Goal: Information Seeking & Learning: Learn about a topic

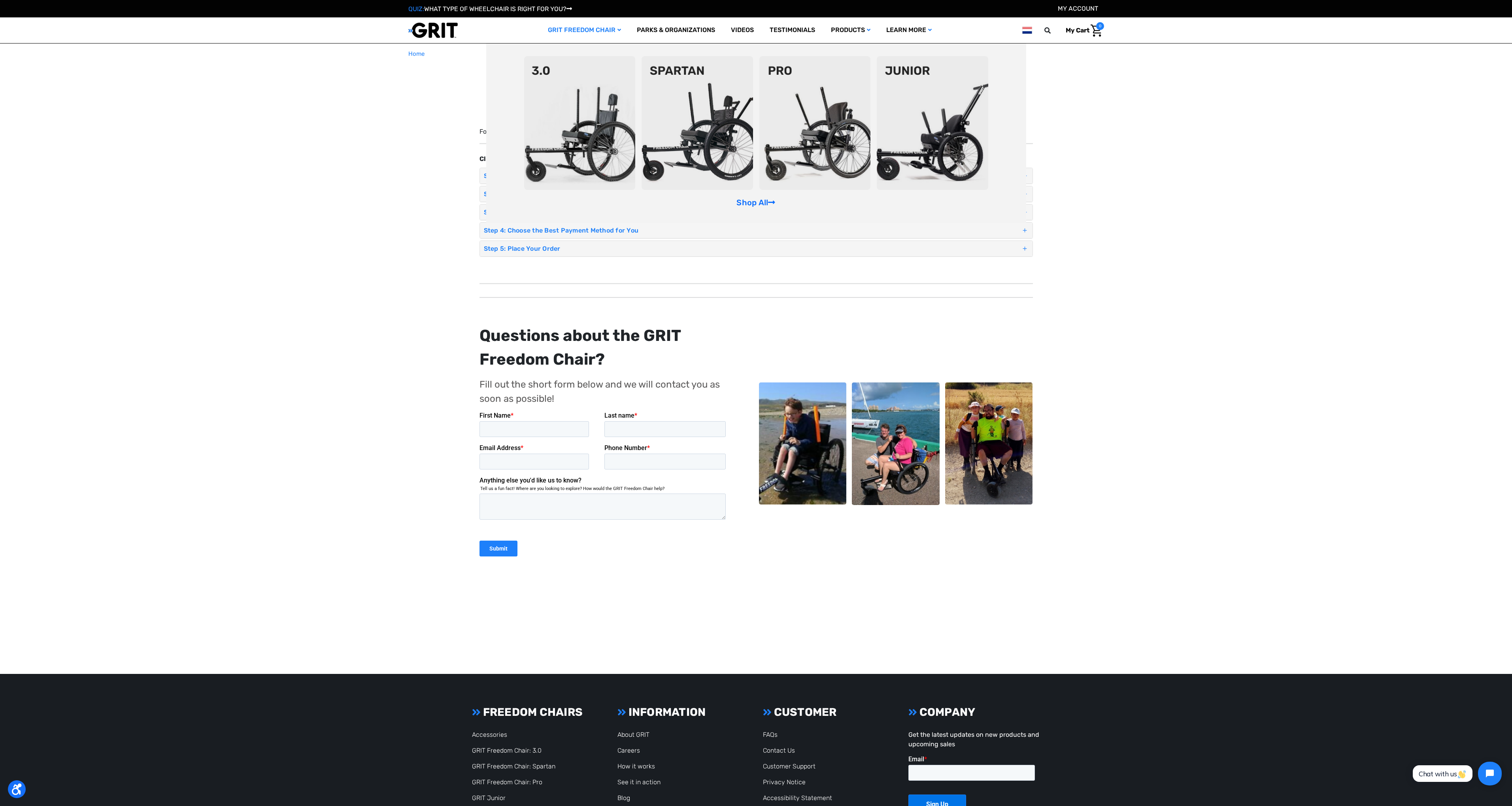
click at [811, 126] on img at bounding box center [815, 123] width 111 height 134
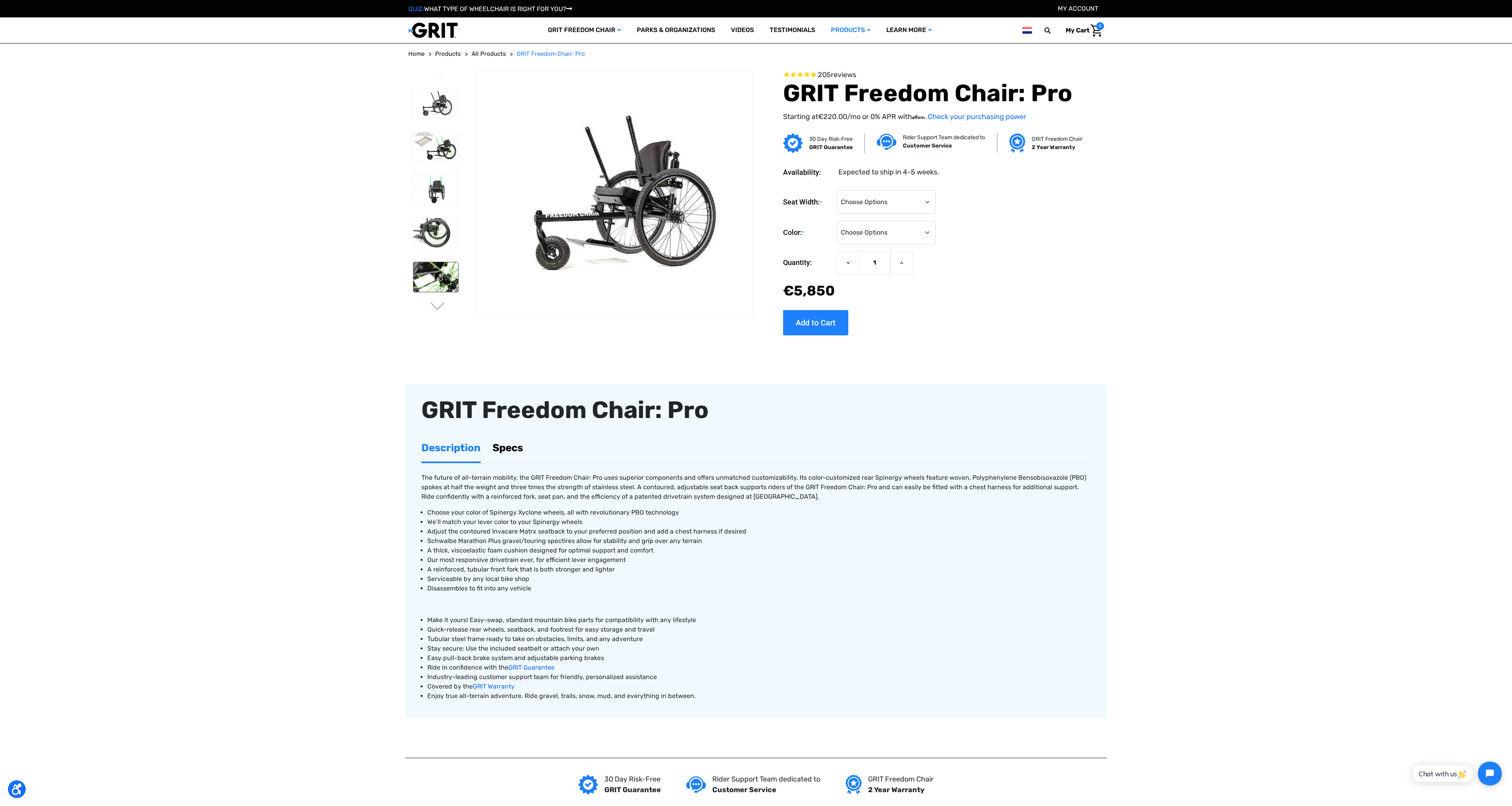
click at [428, 272] on img at bounding box center [436, 277] width 45 height 30
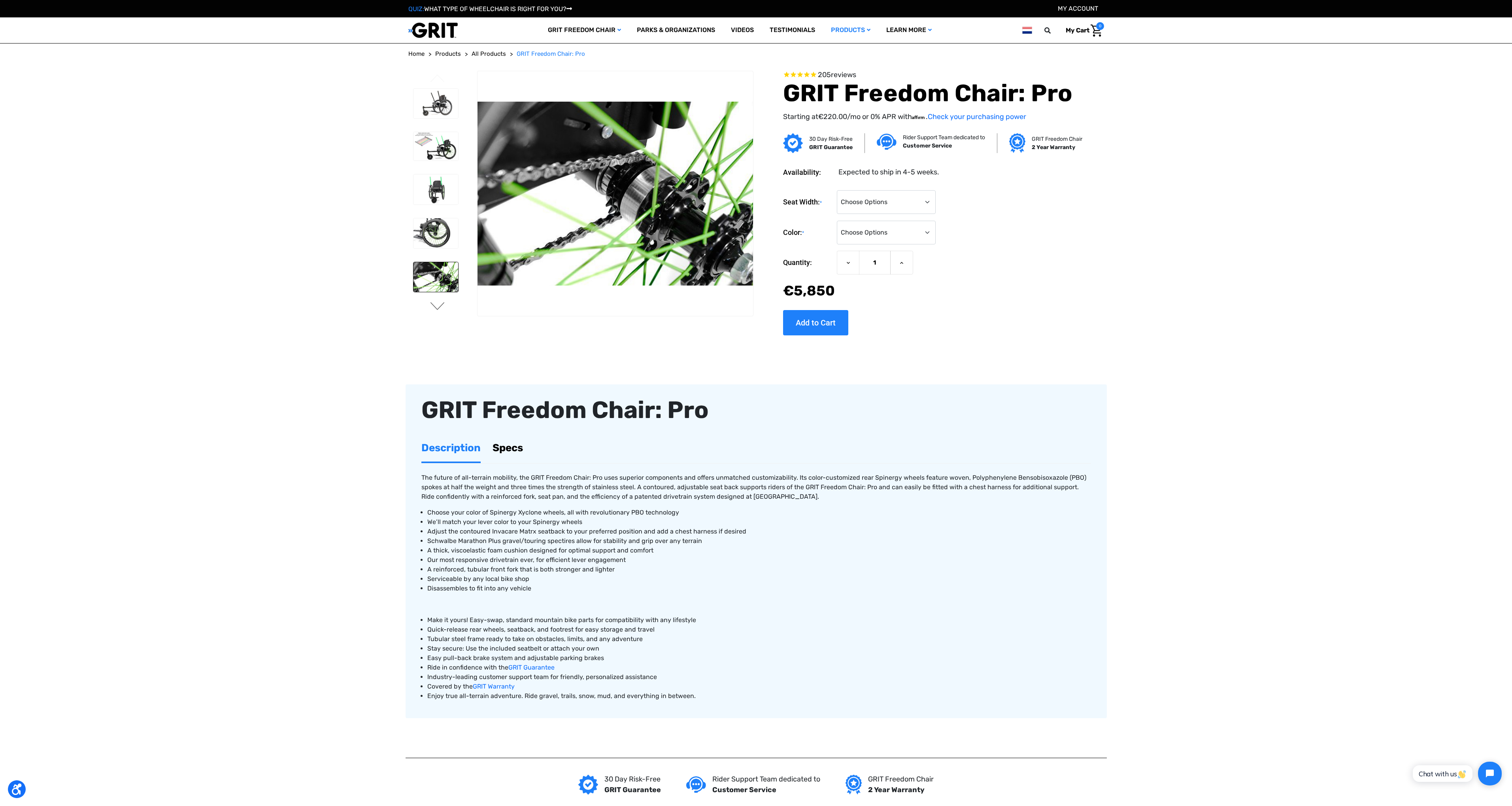
click at [440, 304] on button "Next" at bounding box center [438, 307] width 17 height 10
click at [439, 251] on img at bounding box center [436, 254] width 45 height 36
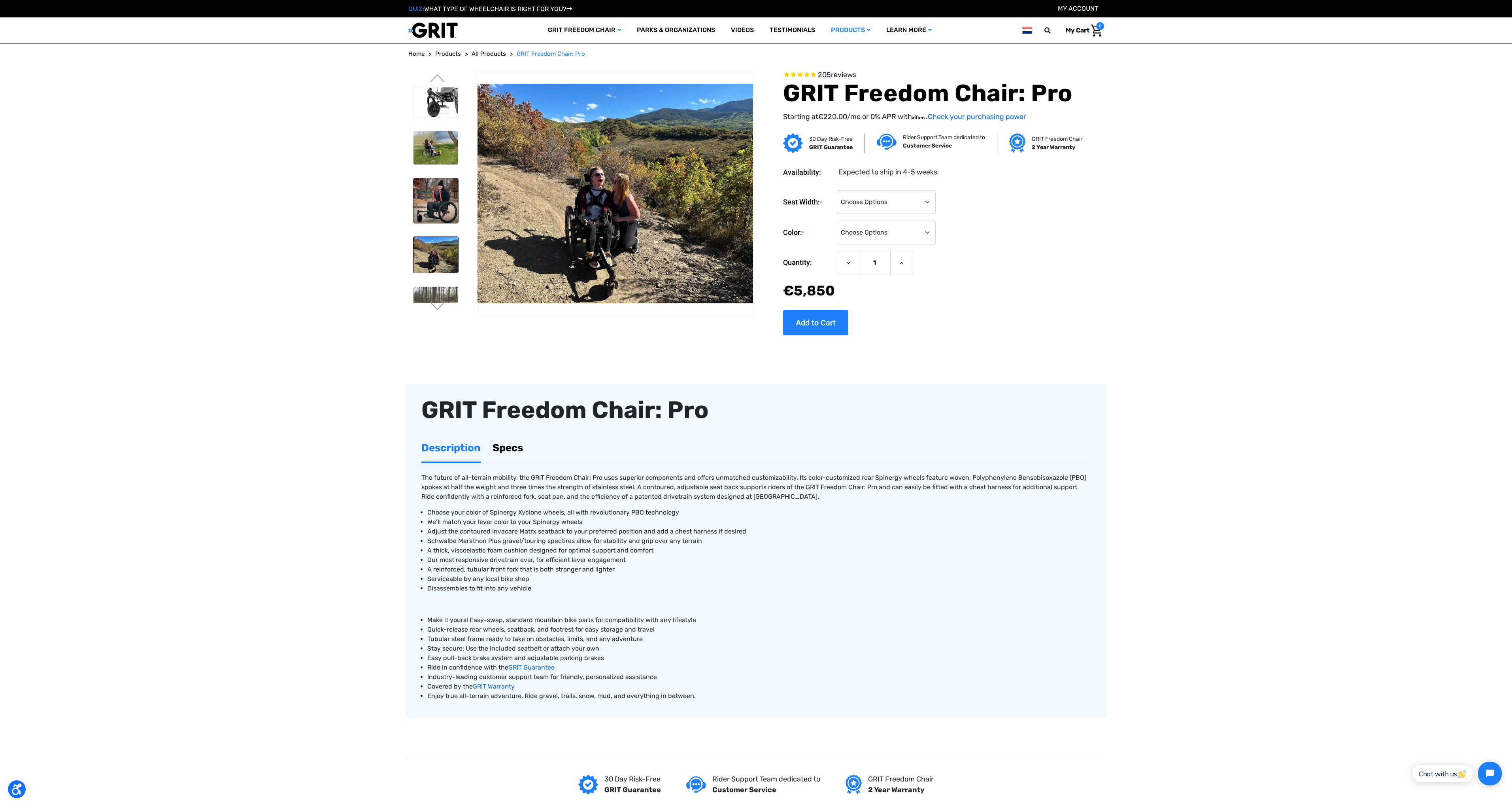
click at [437, 202] on img at bounding box center [436, 201] width 45 height 45
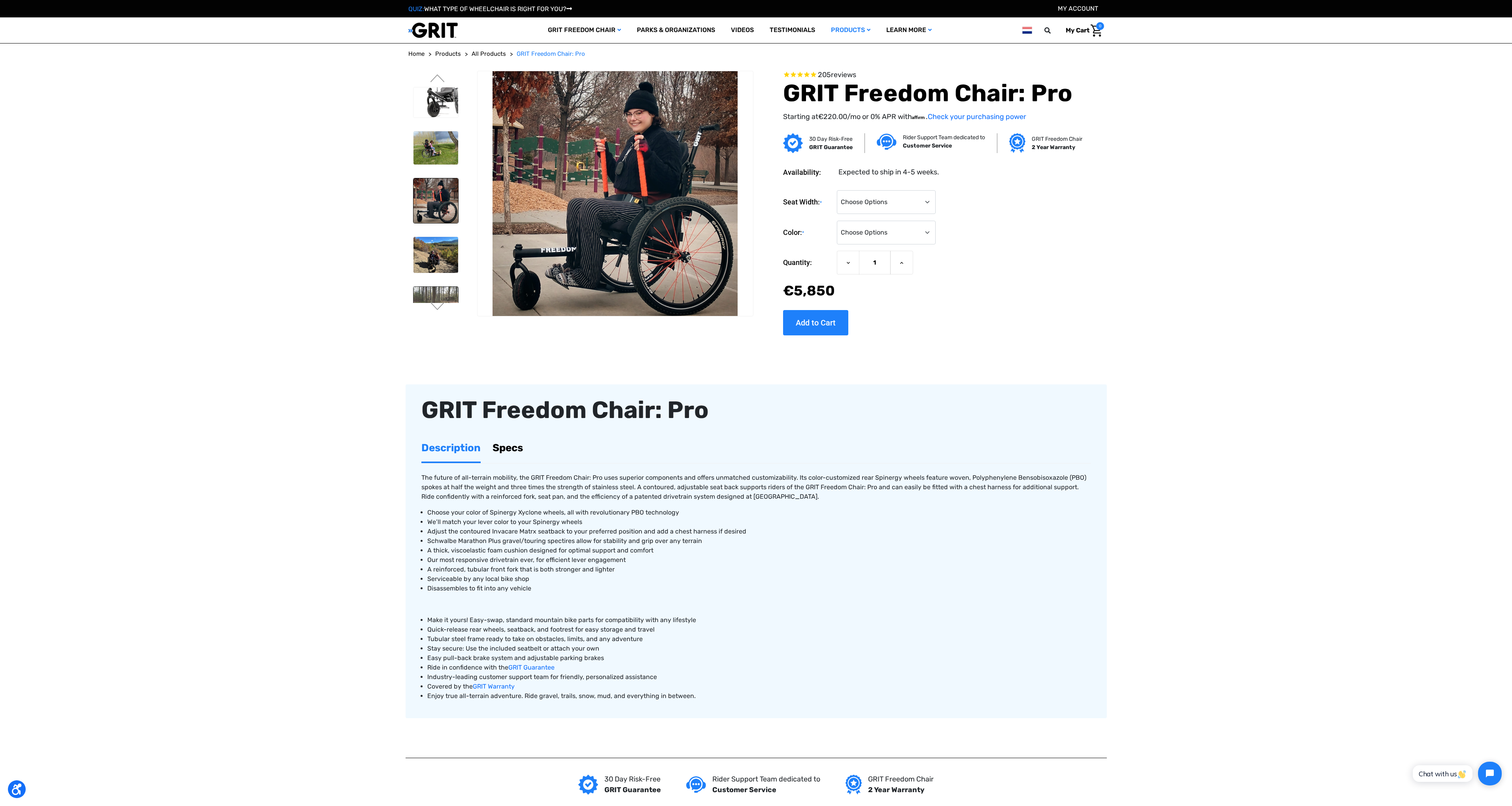
click at [438, 291] on img at bounding box center [436, 310] width 45 height 48
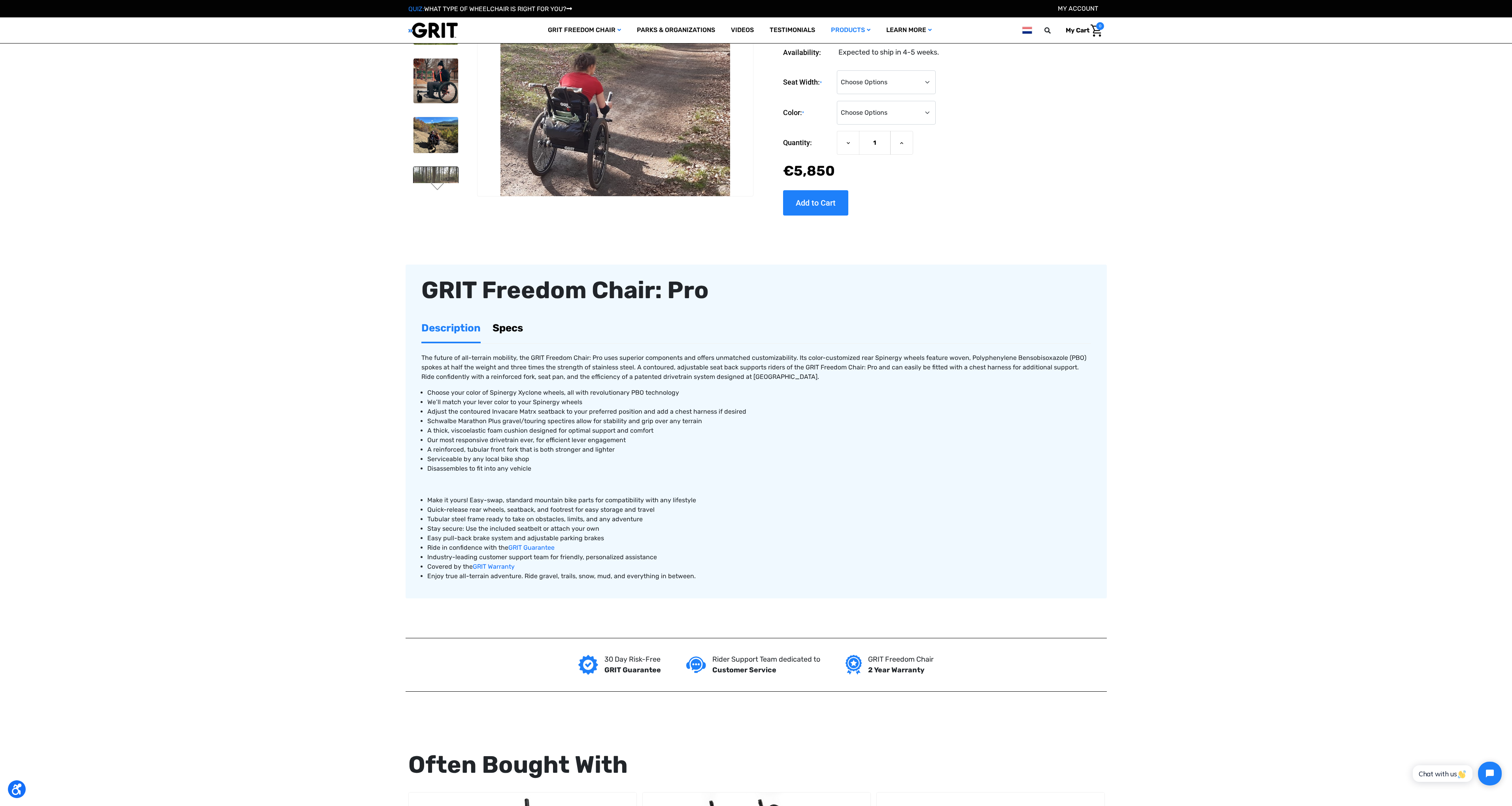
scroll to position [81, 0]
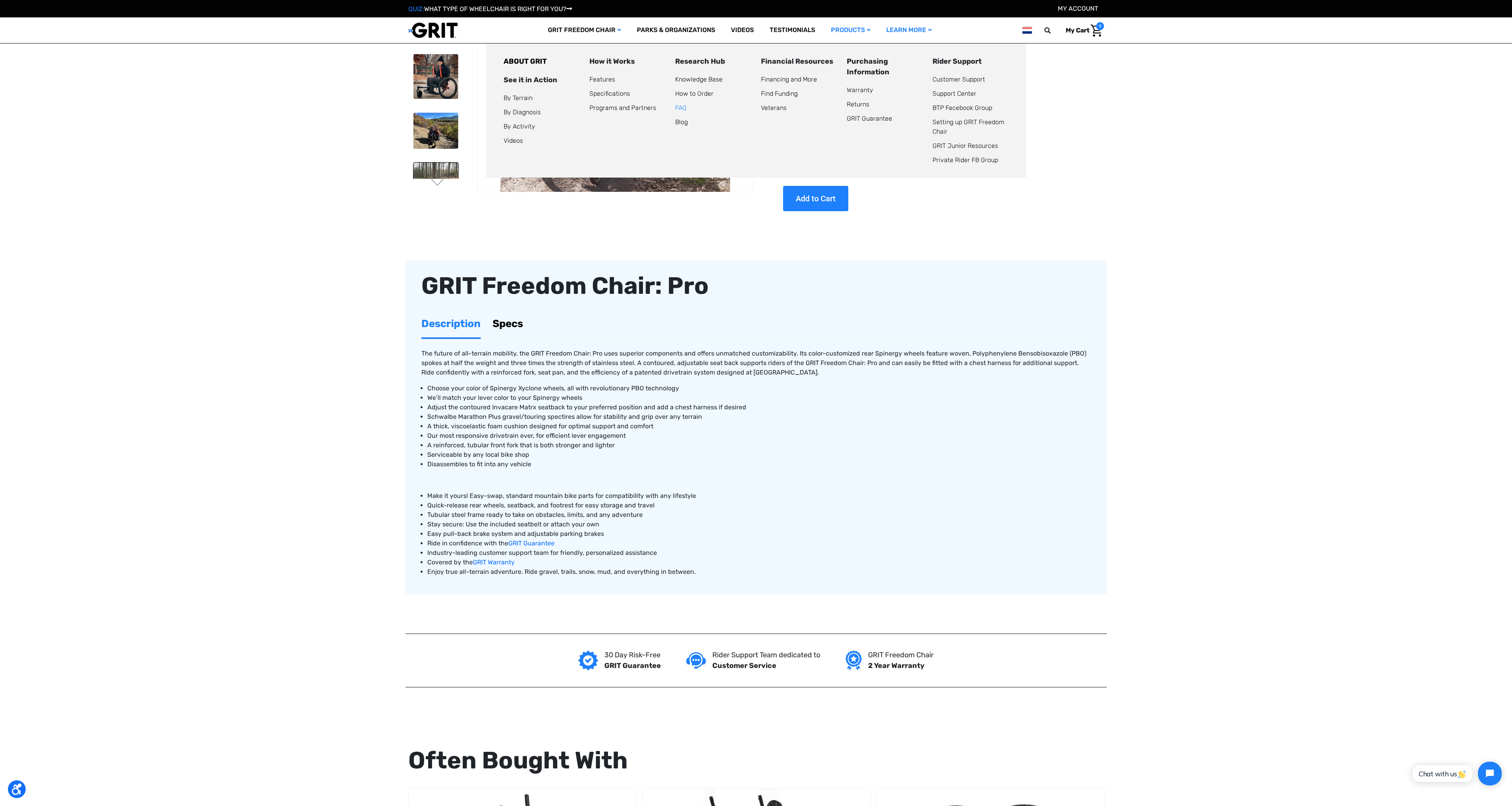
click at [682, 107] on link "FAQ" at bounding box center [680, 108] width 11 height 7
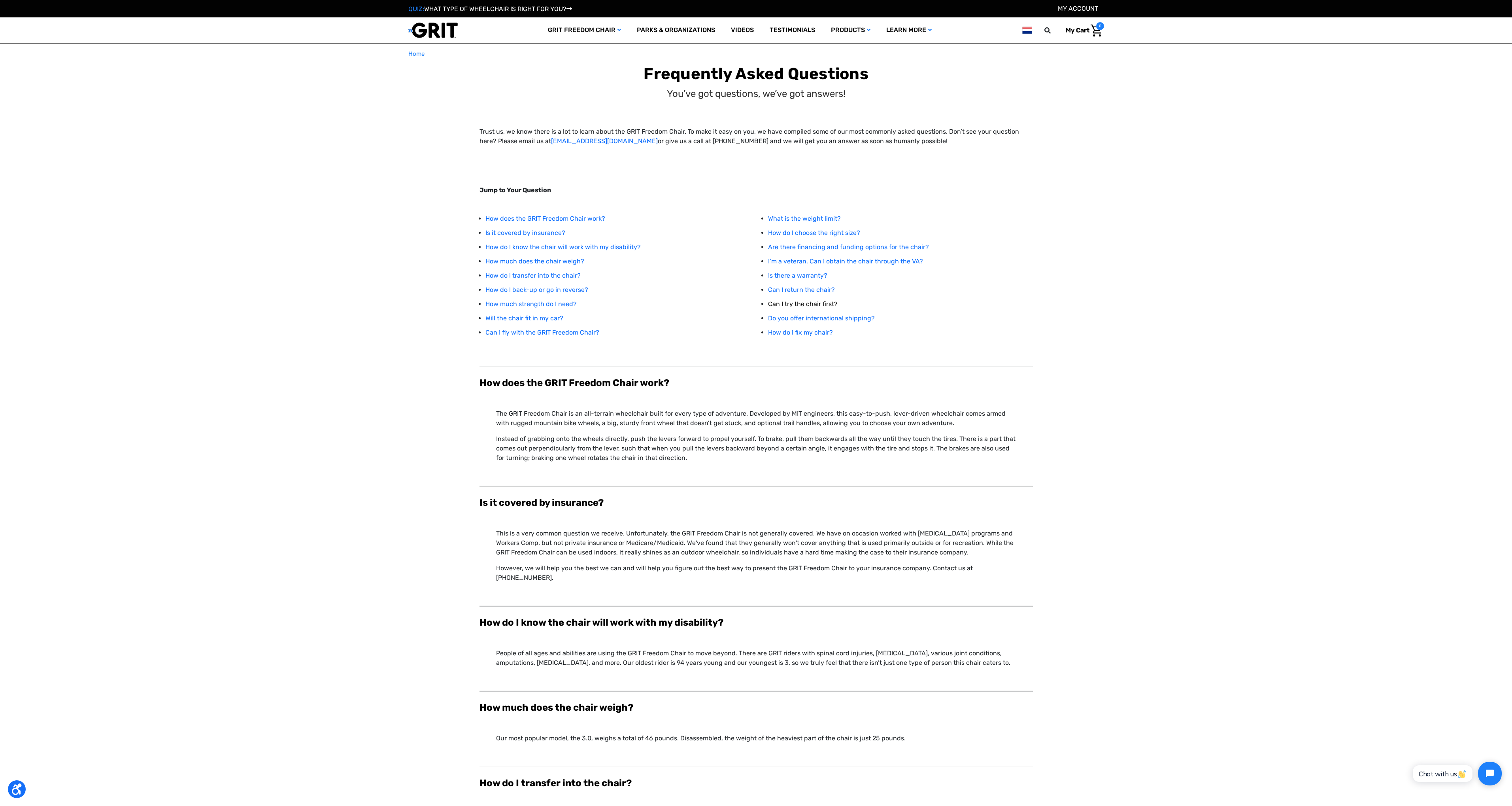
click at [793, 304] on link "Can I try the chair first?" at bounding box center [803, 304] width 70 height 7
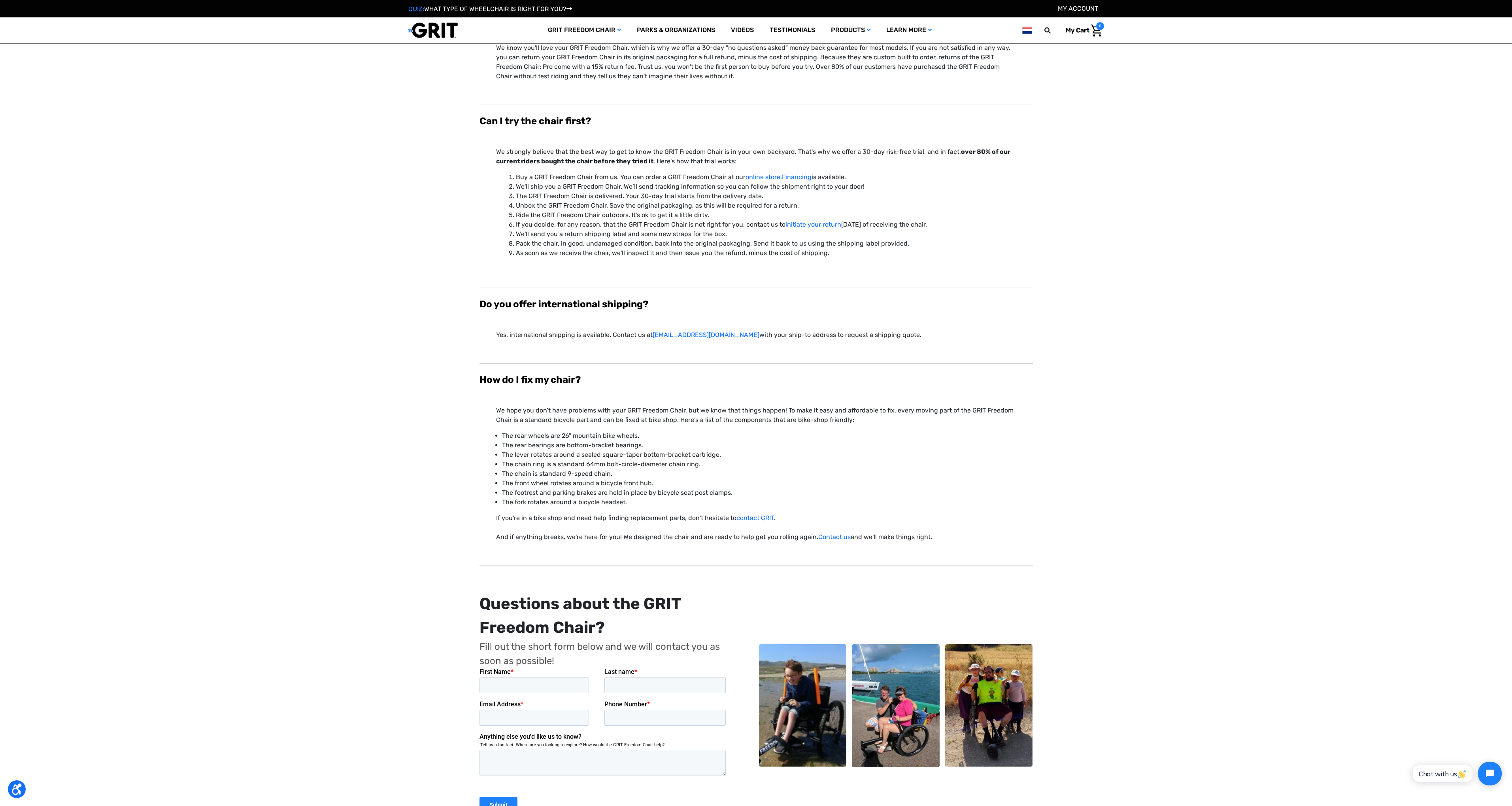
scroll to position [2870, 0]
